Goal: Information Seeking & Learning: Compare options

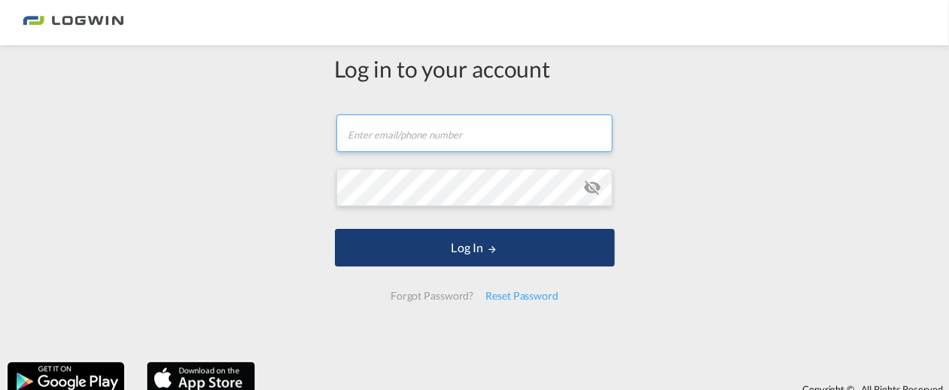
type input "[EMAIL_ADDRESS][PERSON_NAME][DOMAIN_NAME]"
click at [501, 258] on button "Log In" at bounding box center [475, 248] width 280 height 38
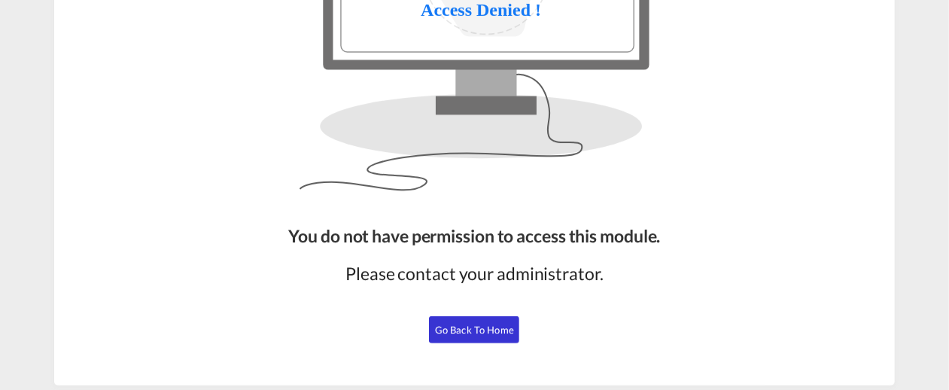
scroll to position [246, 0]
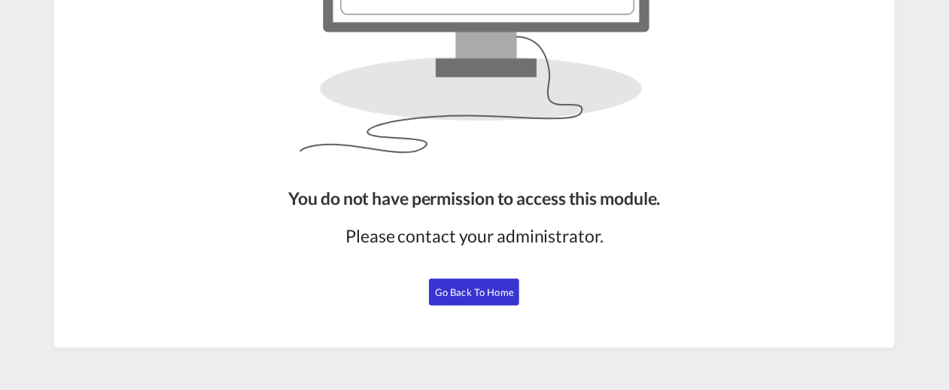
click at [450, 286] on span "Go Back to Home" at bounding box center [474, 292] width 79 height 12
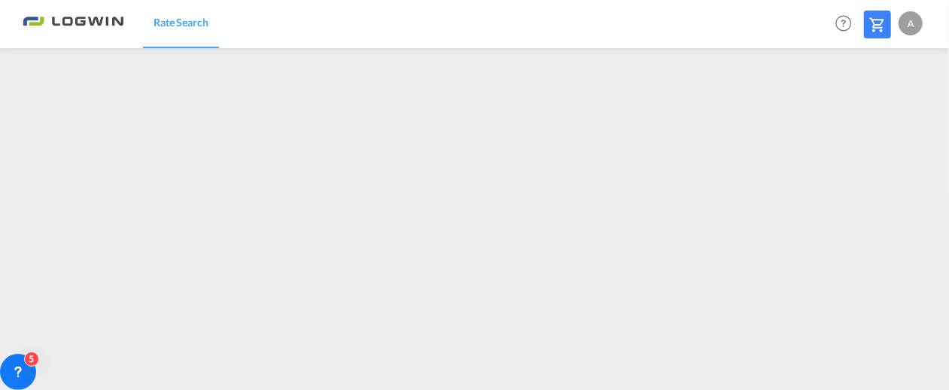
click at [516, 11] on div "Rate Search Help Resources Product Release A My Profile Logout" at bounding box center [474, 23] width 903 height 47
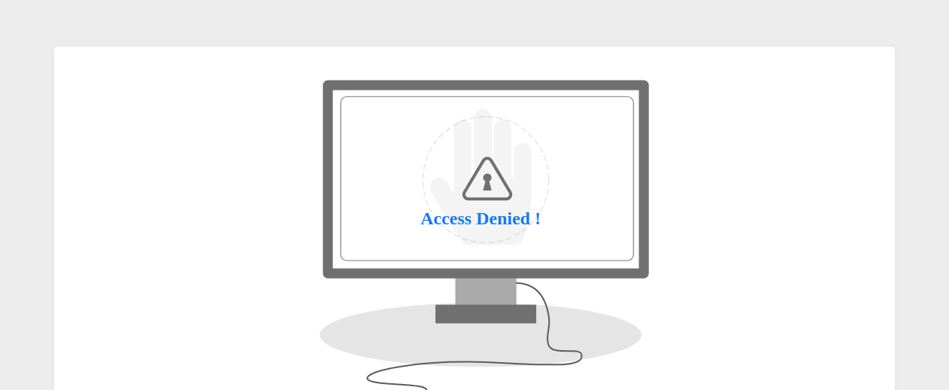
scroll to position [247, 0]
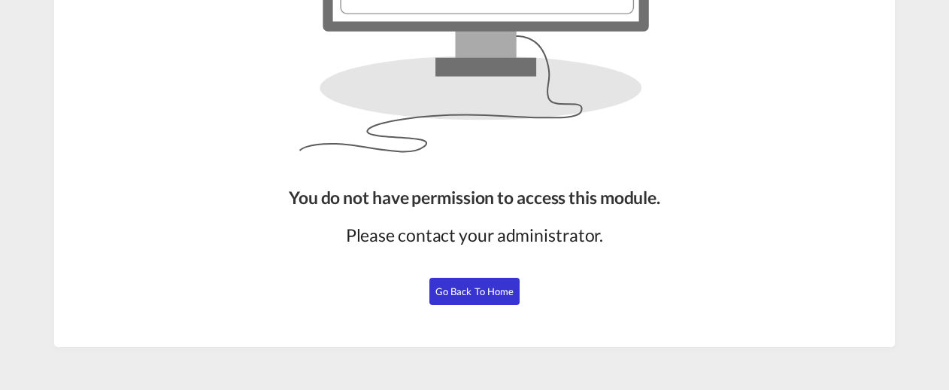
click at [466, 288] on span "Go Back to Home" at bounding box center [475, 291] width 79 height 12
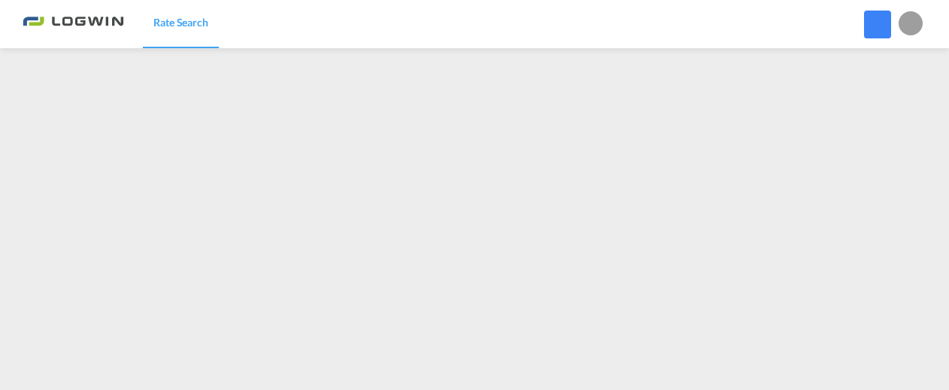
scroll to position [241, 0]
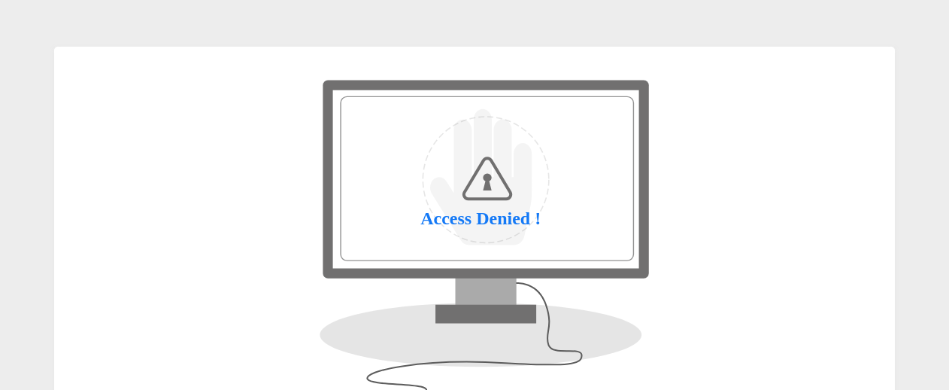
scroll to position [247, 0]
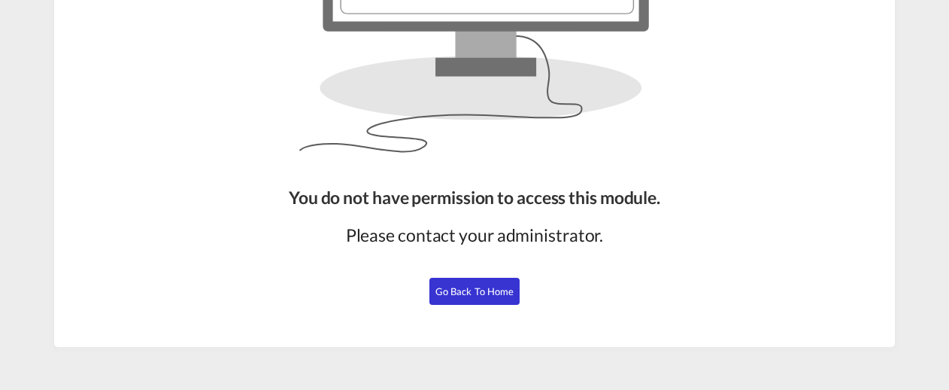
click at [480, 285] on span "Go Back to Home" at bounding box center [475, 291] width 79 height 12
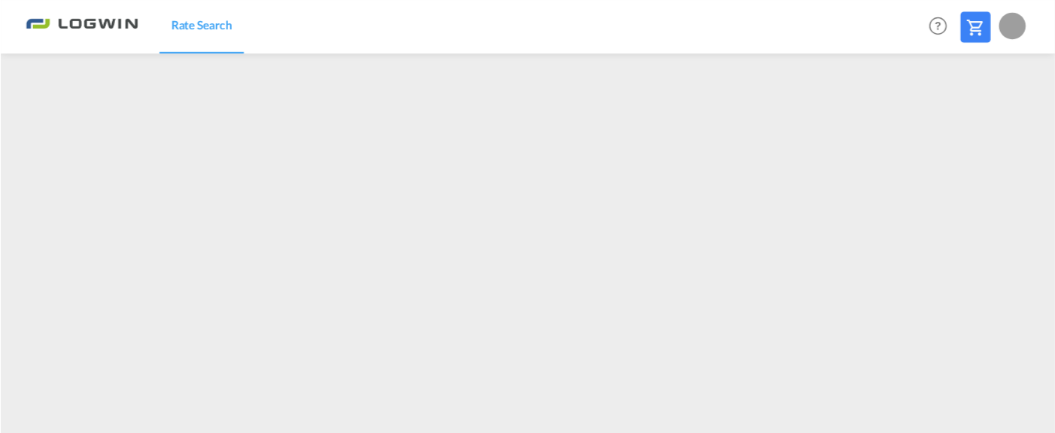
scroll to position [241, 0]
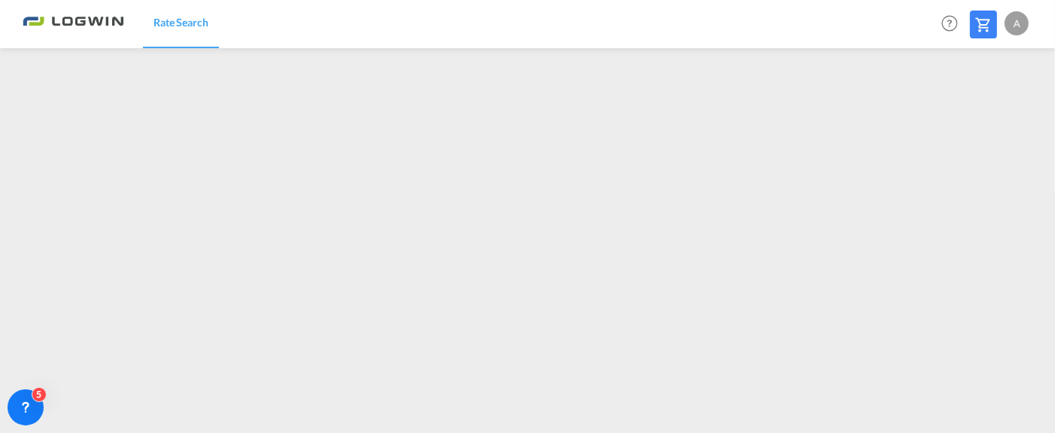
click at [949, 40] on md-toolbar "Rate Search Help Resources Product Release A My Profile Logout" at bounding box center [527, 24] width 1055 height 48
click at [477, 389] on md-content "Rate Search Help Resources Product Release A My Profile Logout" at bounding box center [527, 216] width 1055 height 433
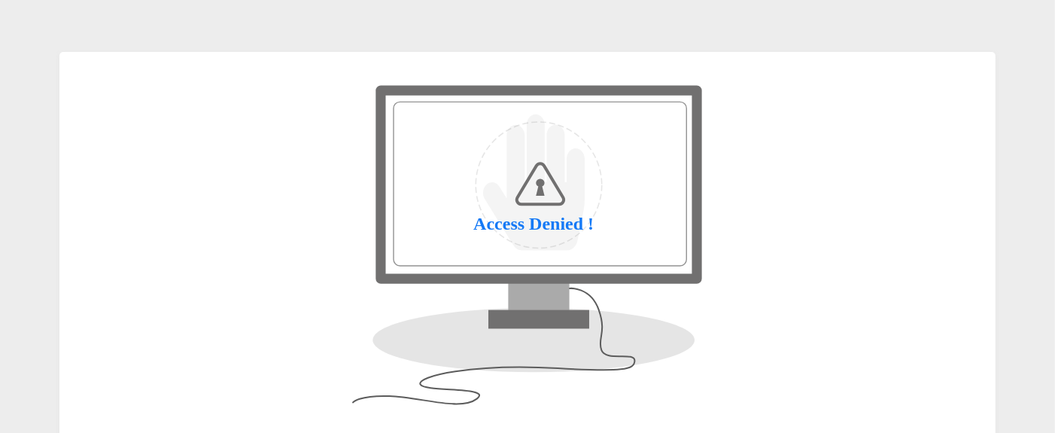
scroll to position [216, 0]
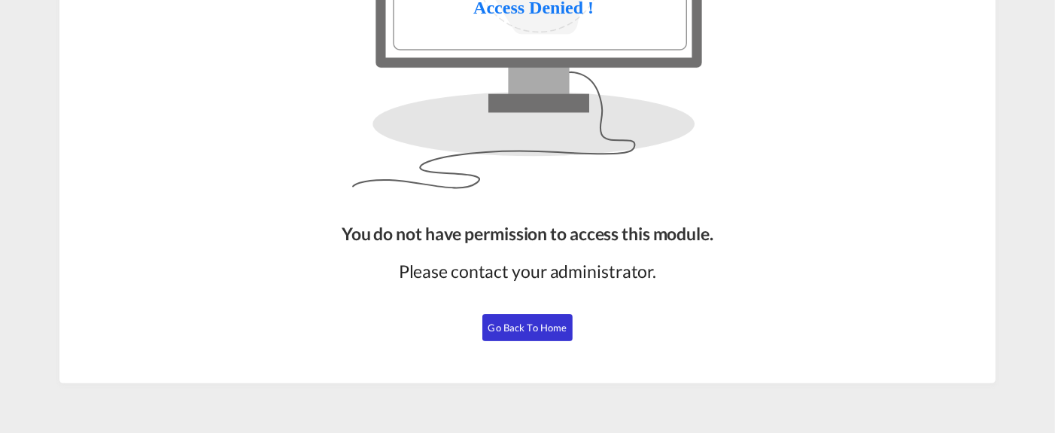
click at [542, 328] on span "Go Back to Home" at bounding box center [527, 327] width 79 height 12
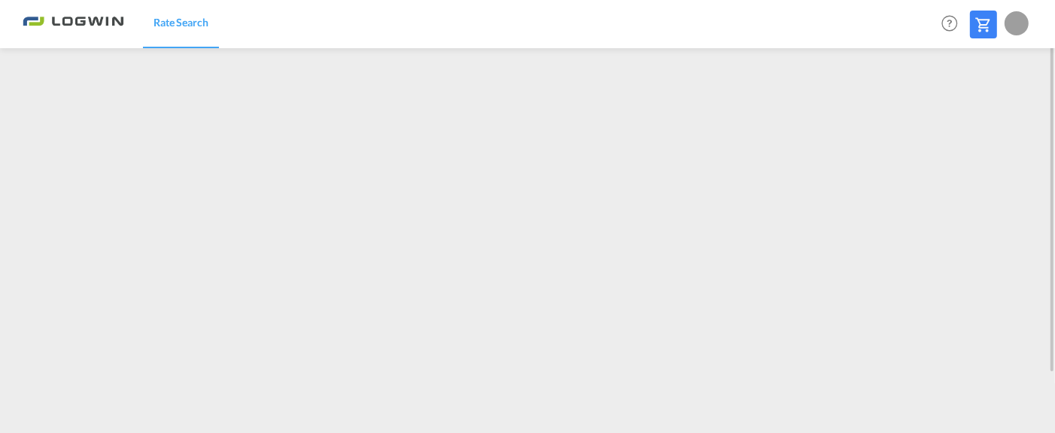
scroll to position [214, 0]
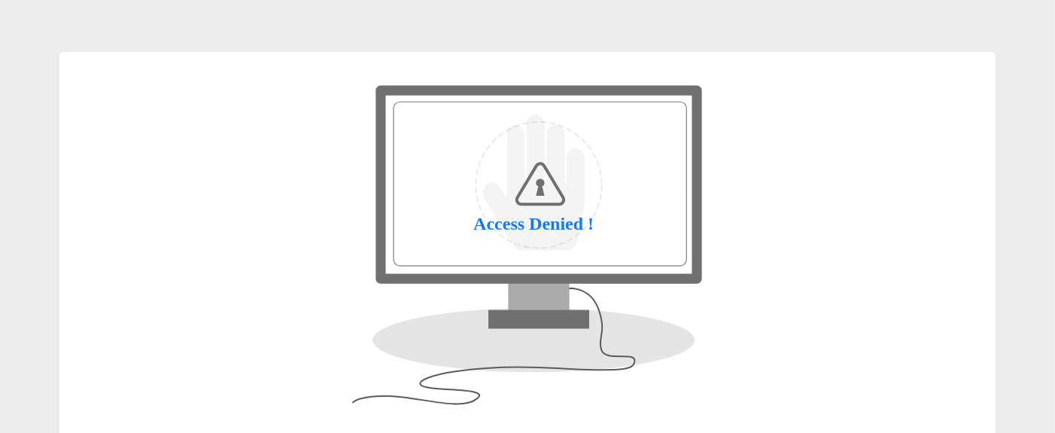
scroll to position [216, 0]
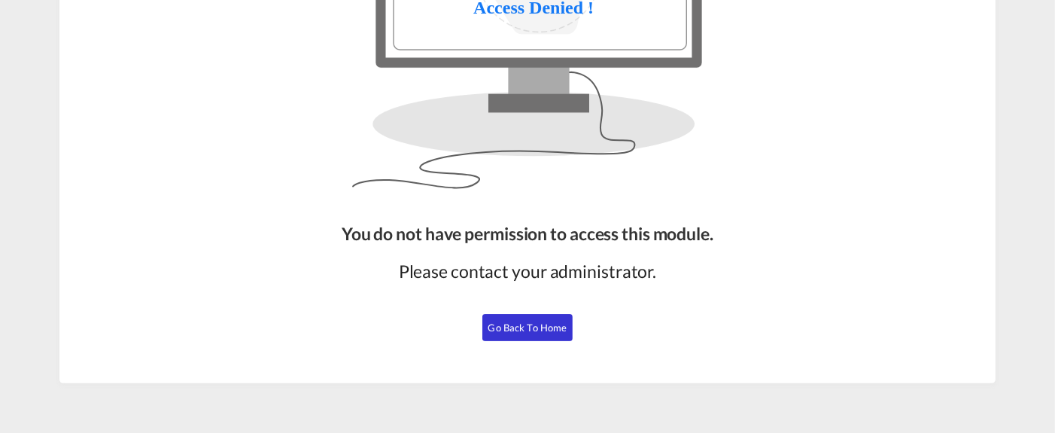
click at [535, 331] on span "Go Back to Home" at bounding box center [527, 327] width 79 height 12
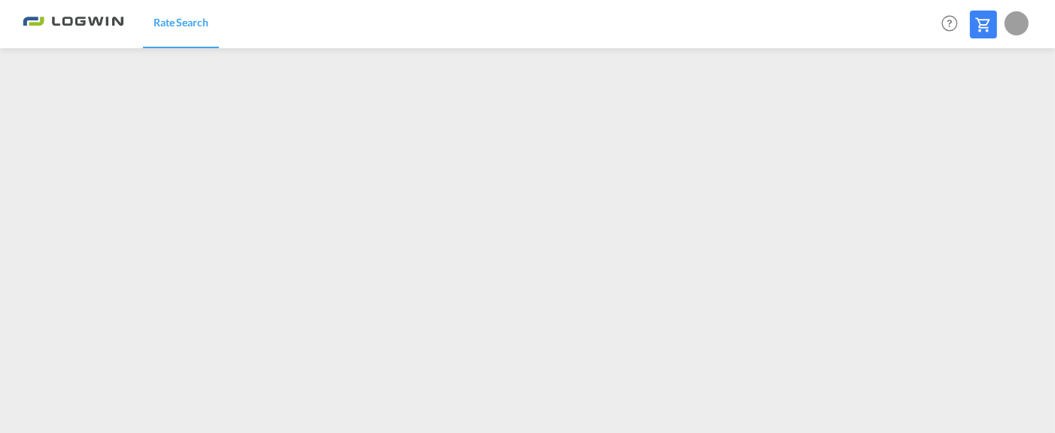
scroll to position [214, 0]
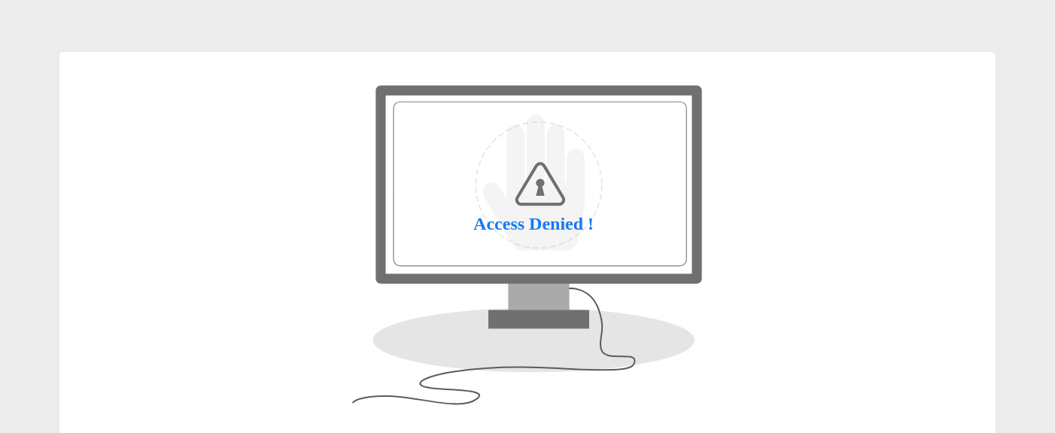
scroll to position [216, 0]
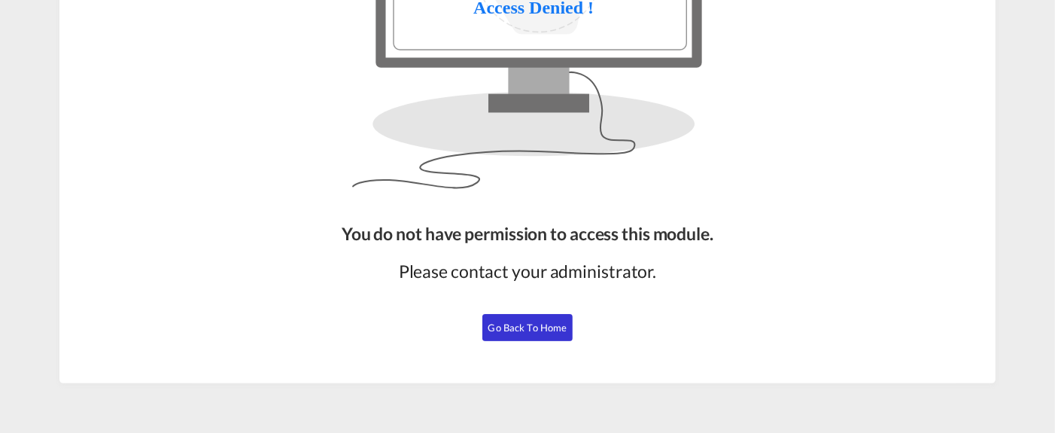
click at [532, 329] on span "Go Back to Home" at bounding box center [527, 327] width 79 height 12
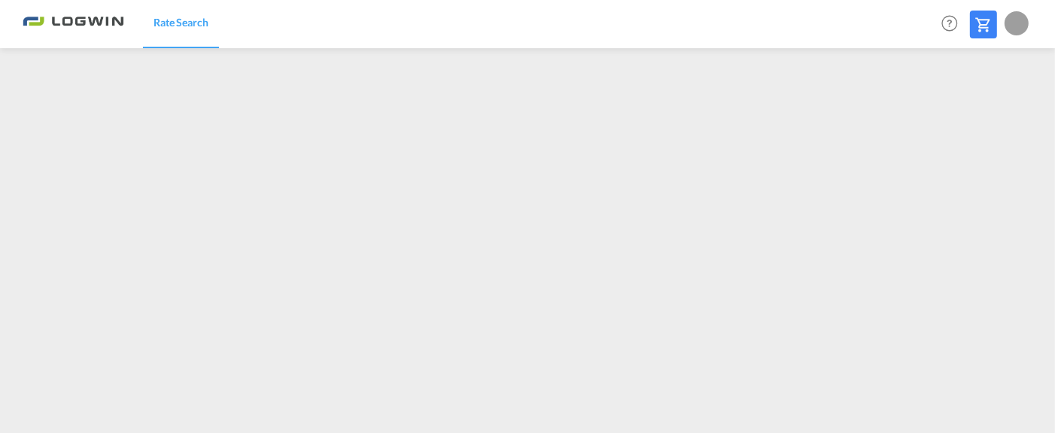
scroll to position [214, 0]
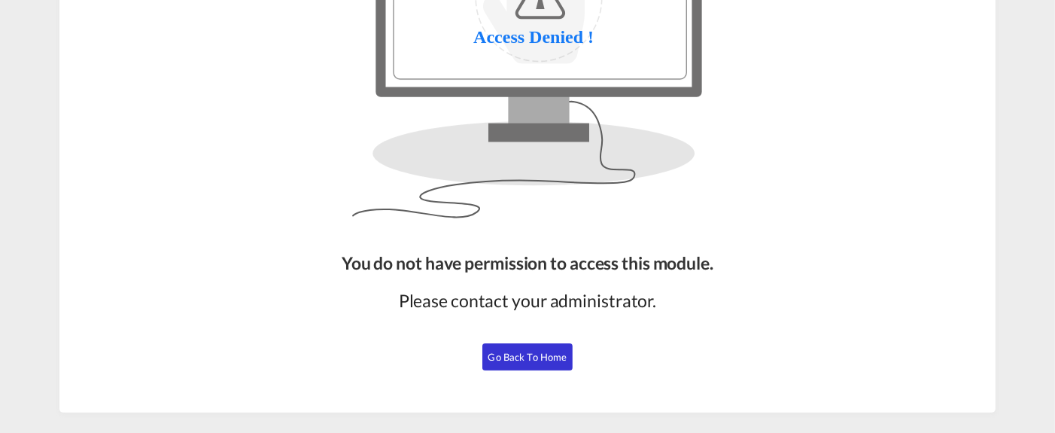
scroll to position [216, 0]
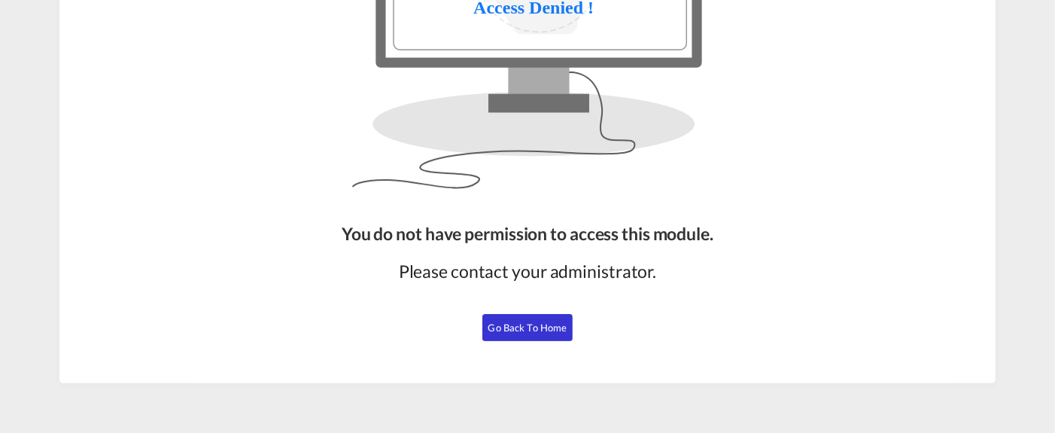
click at [547, 319] on button "Go Back to Home" at bounding box center [527, 327] width 90 height 27
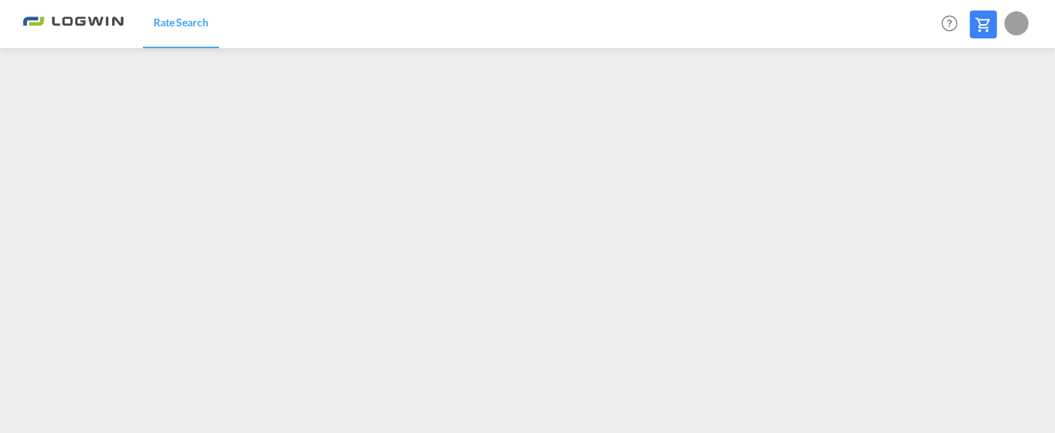
scroll to position [214, 0]
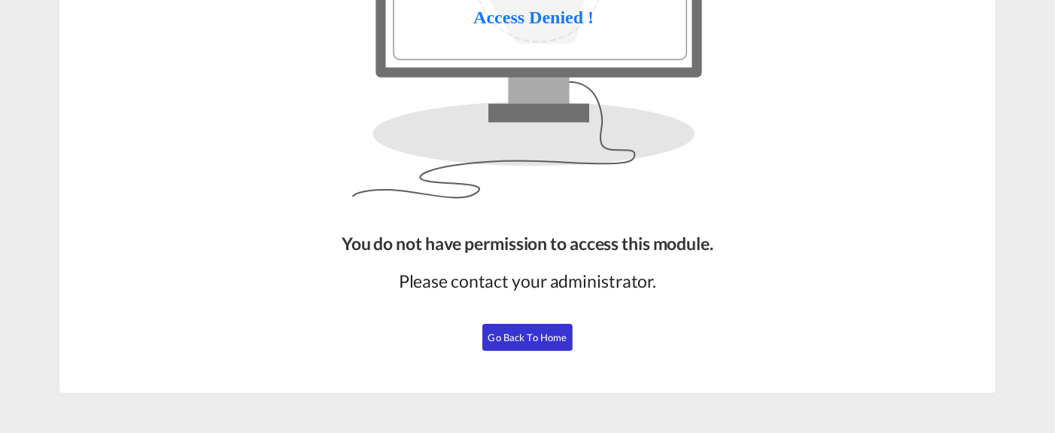
scroll to position [216, 0]
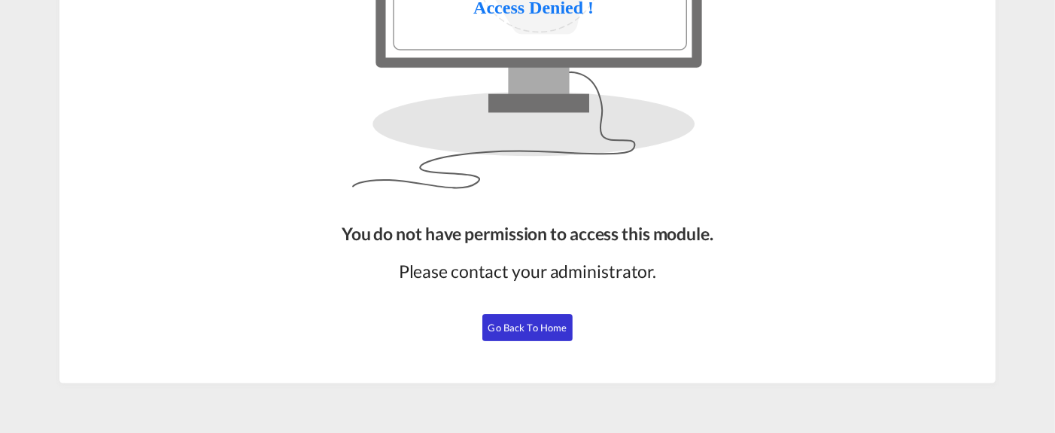
click at [526, 323] on span "Go Back to Home" at bounding box center [527, 327] width 79 height 12
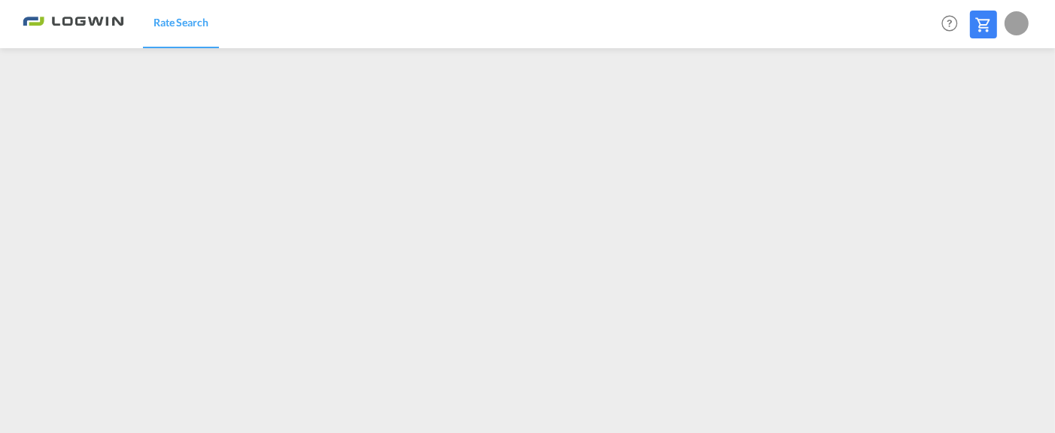
scroll to position [214, 0]
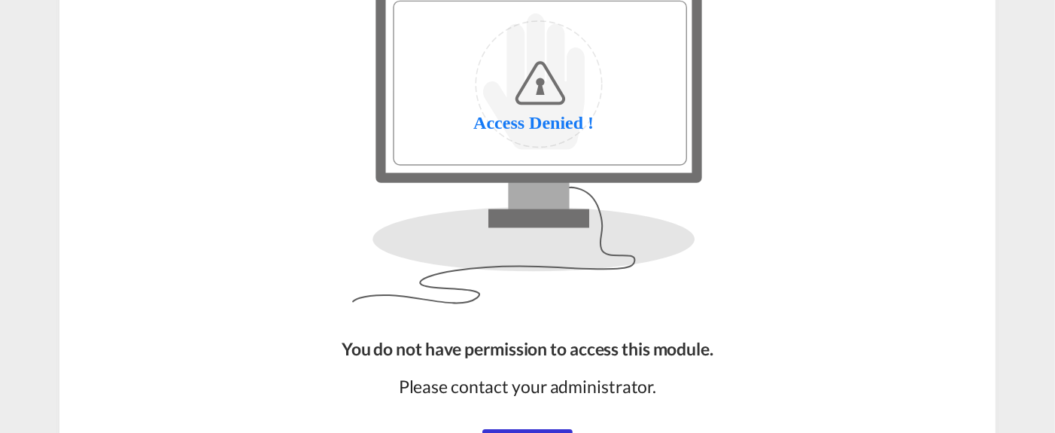
scroll to position [122, 0]
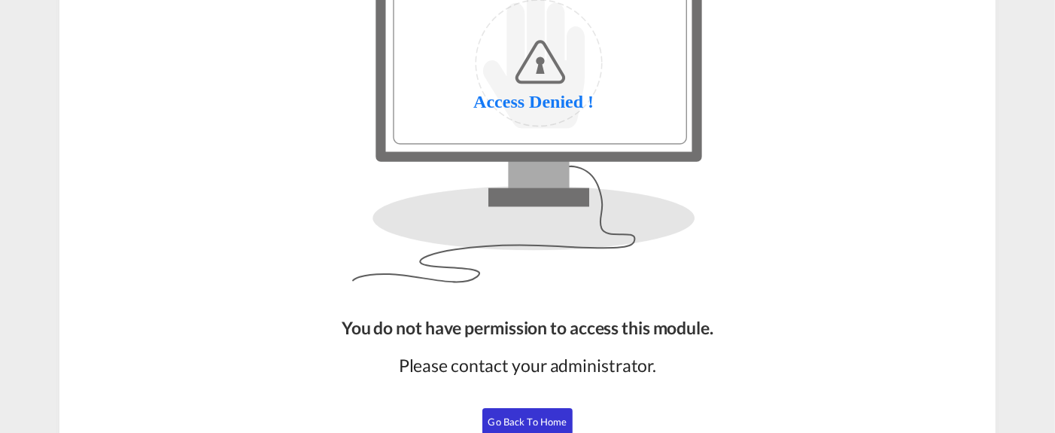
click at [528, 420] on span "Go Back to Home" at bounding box center [527, 421] width 79 height 12
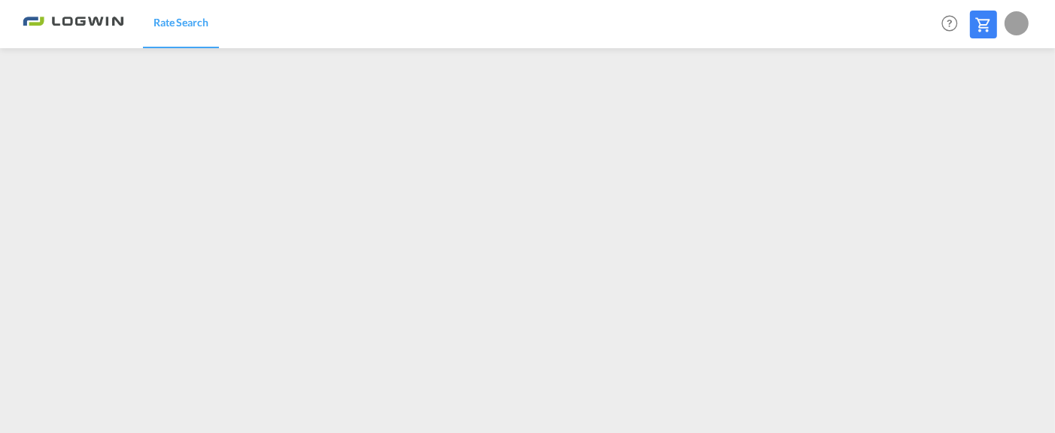
scroll to position [121, 0]
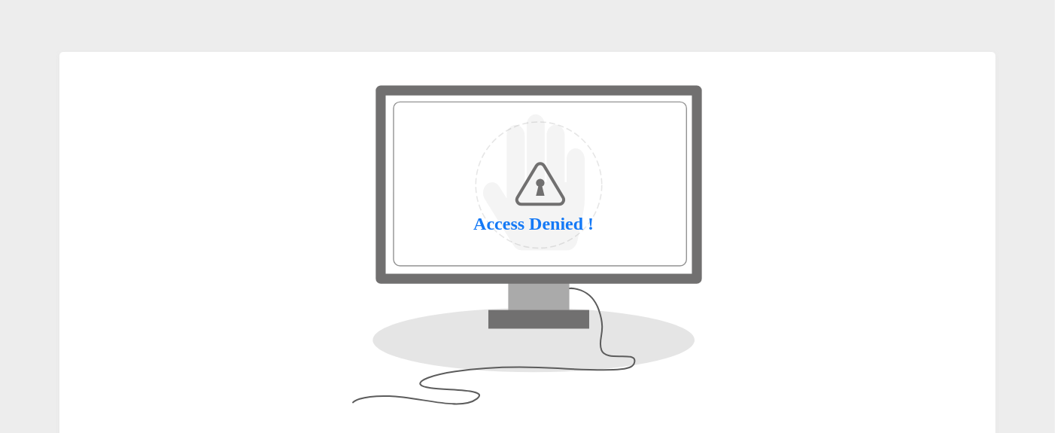
scroll to position [216, 0]
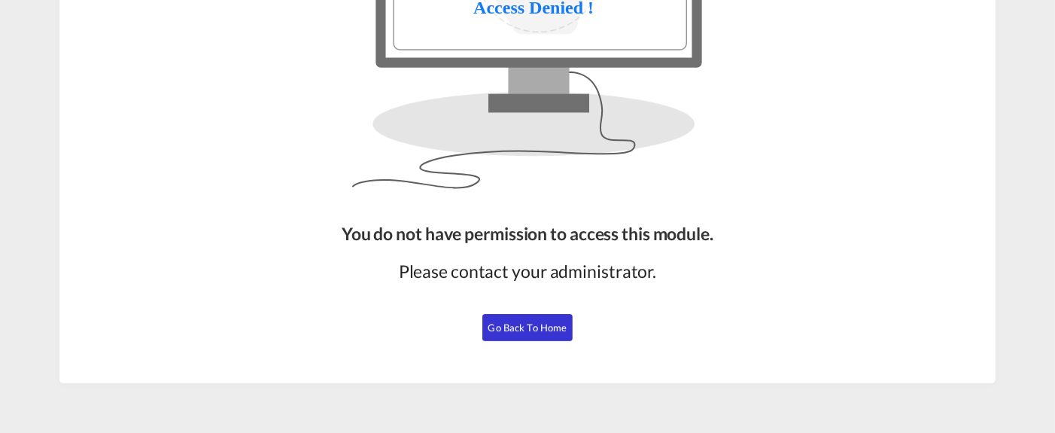
click at [545, 321] on span "Go Back to Home" at bounding box center [527, 327] width 79 height 12
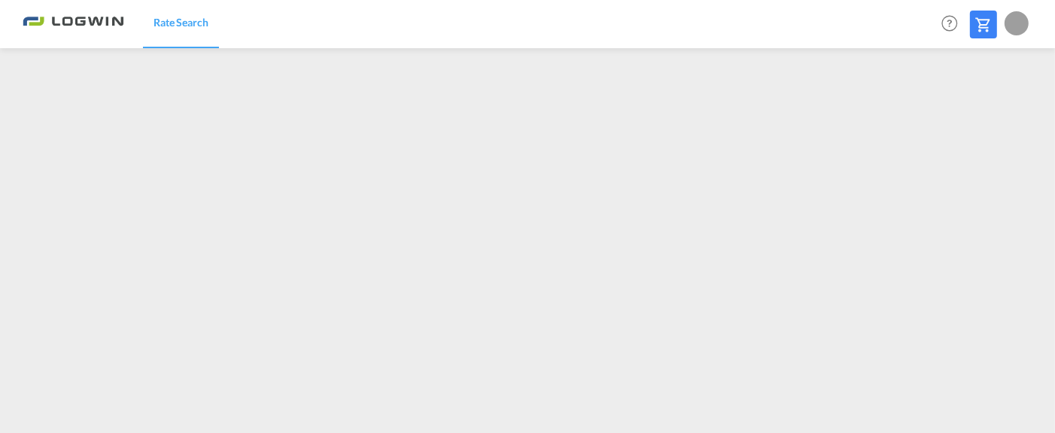
scroll to position [214, 0]
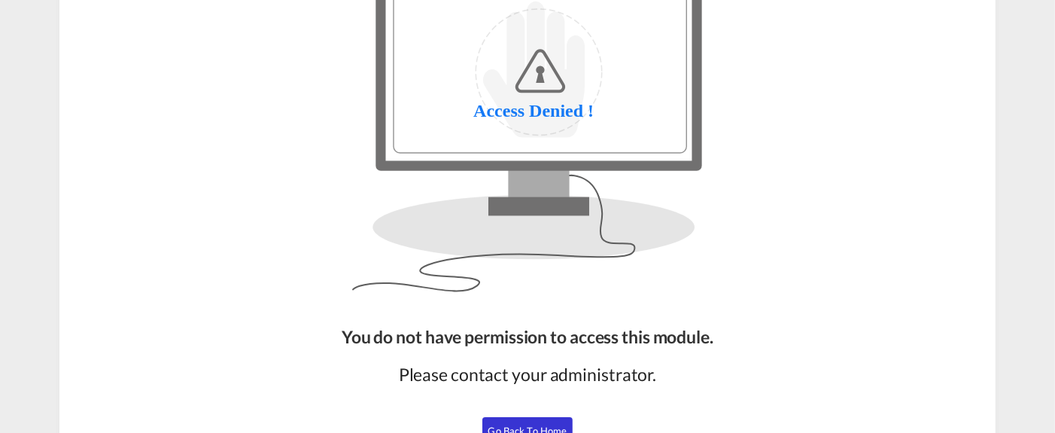
scroll to position [216, 0]
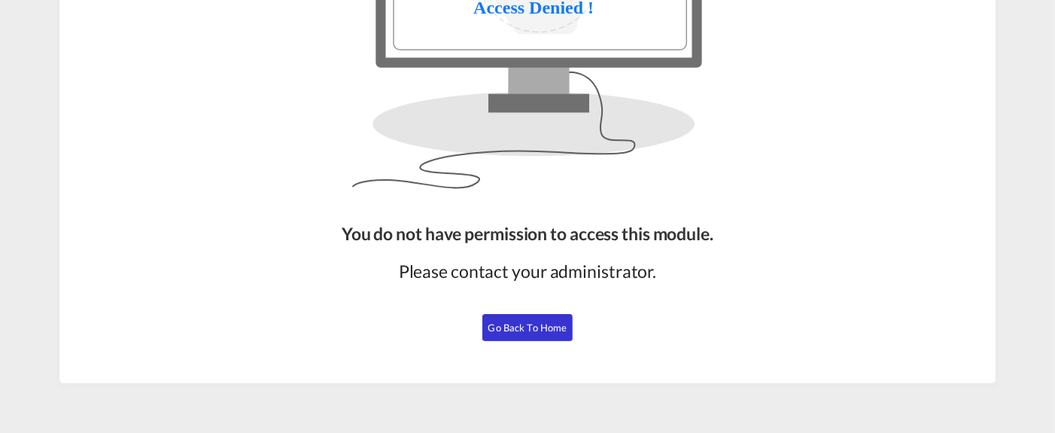
click at [543, 317] on button "Go Back to Home" at bounding box center [527, 327] width 90 height 27
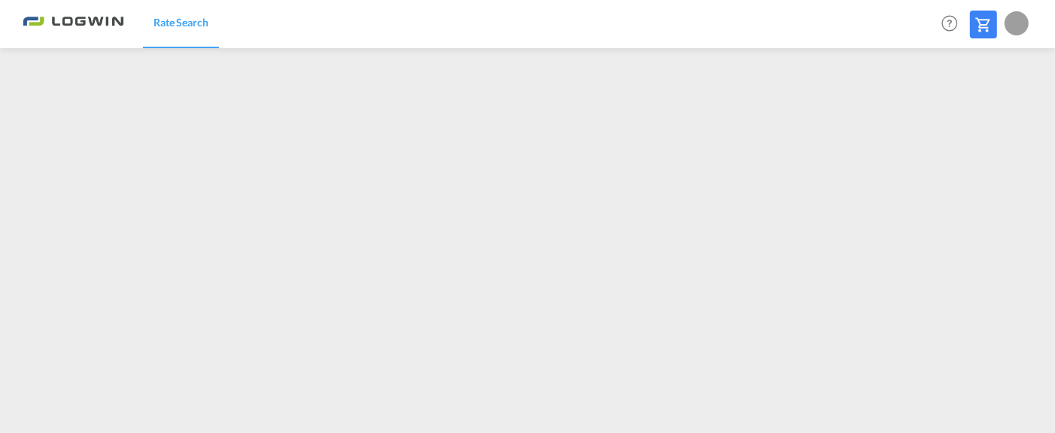
scroll to position [214, 0]
